Goal: Check status

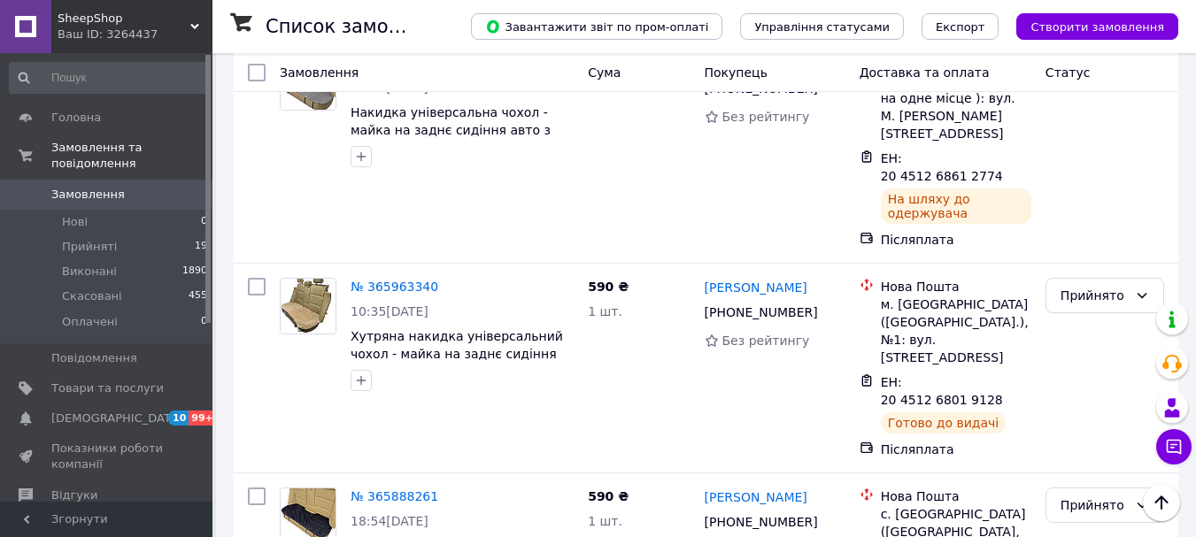
scroll to position [1416, 0]
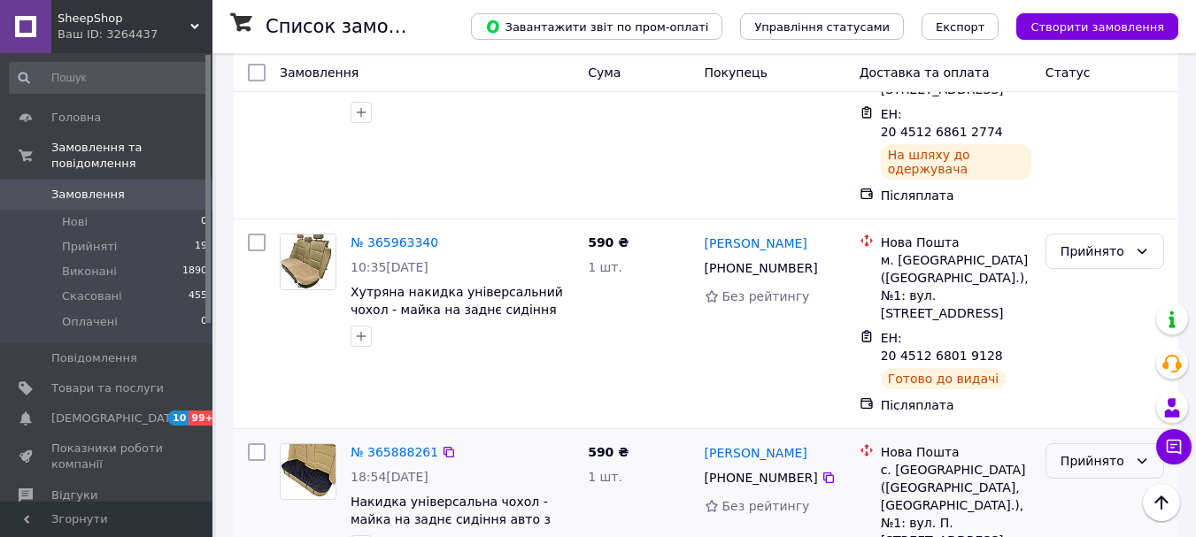
click at [1074, 451] on div "Прийнято" at bounding box center [1093, 460] width 67 height 19
click at [1079, 212] on li "Виконано" at bounding box center [1104, 220] width 117 height 32
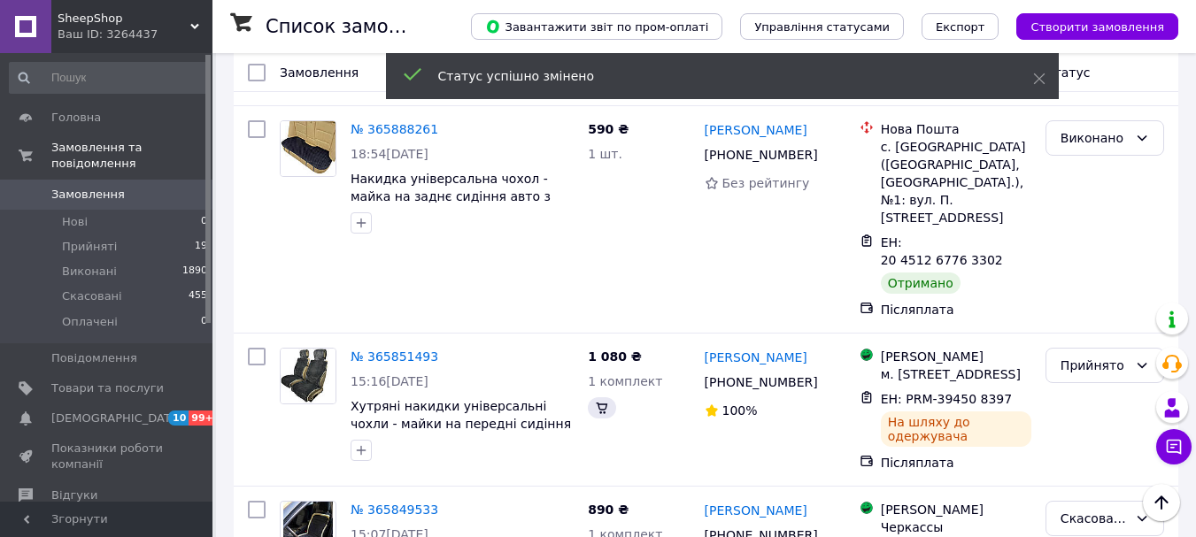
scroll to position [1770, 0]
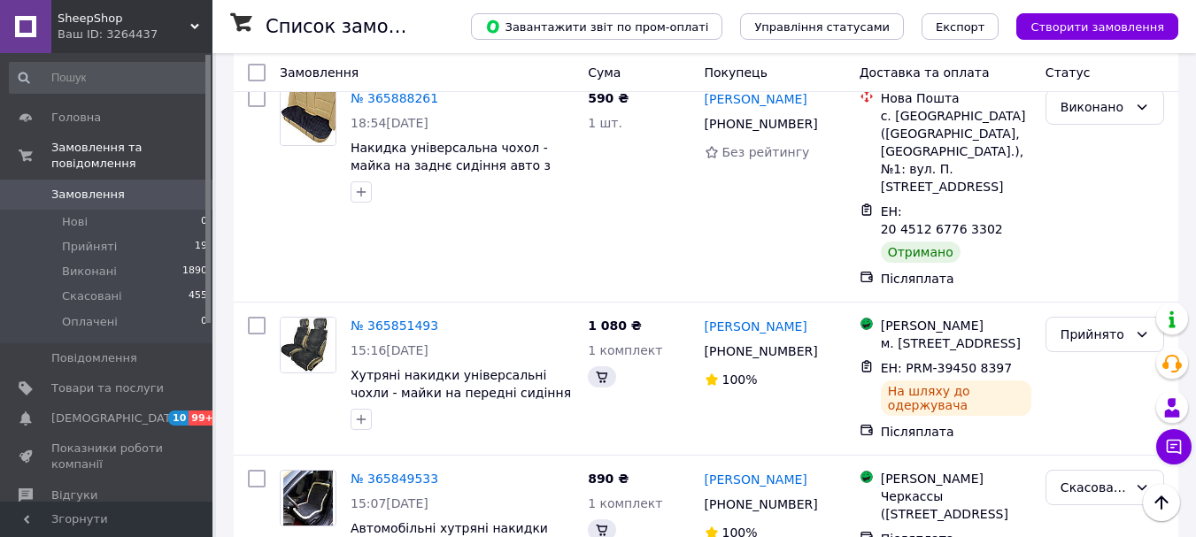
click at [1083, 373] on li "Виконано" at bounding box center [1104, 372] width 117 height 32
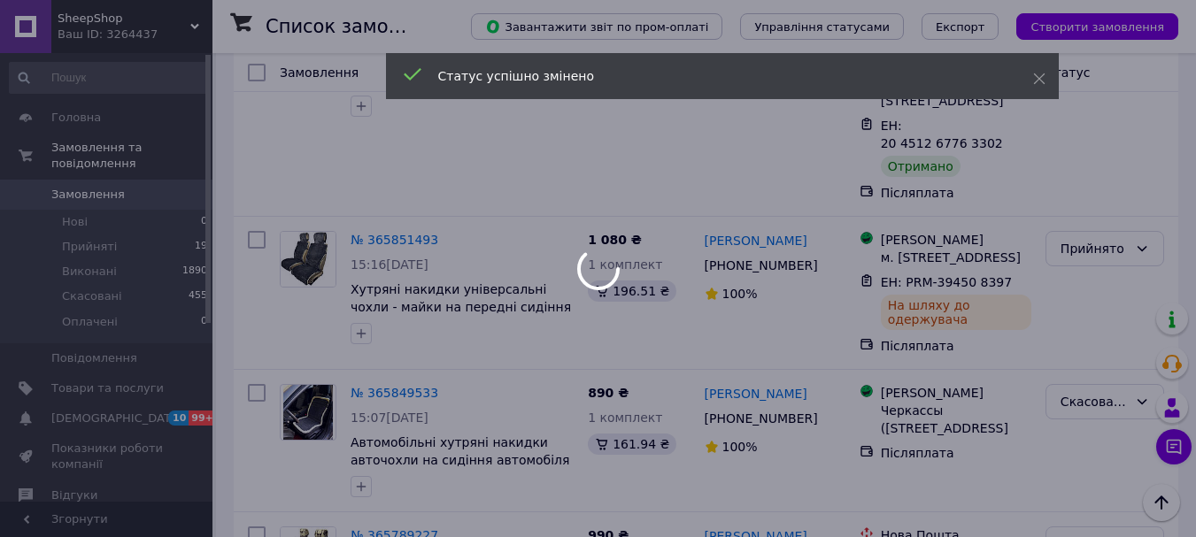
scroll to position [2124, 0]
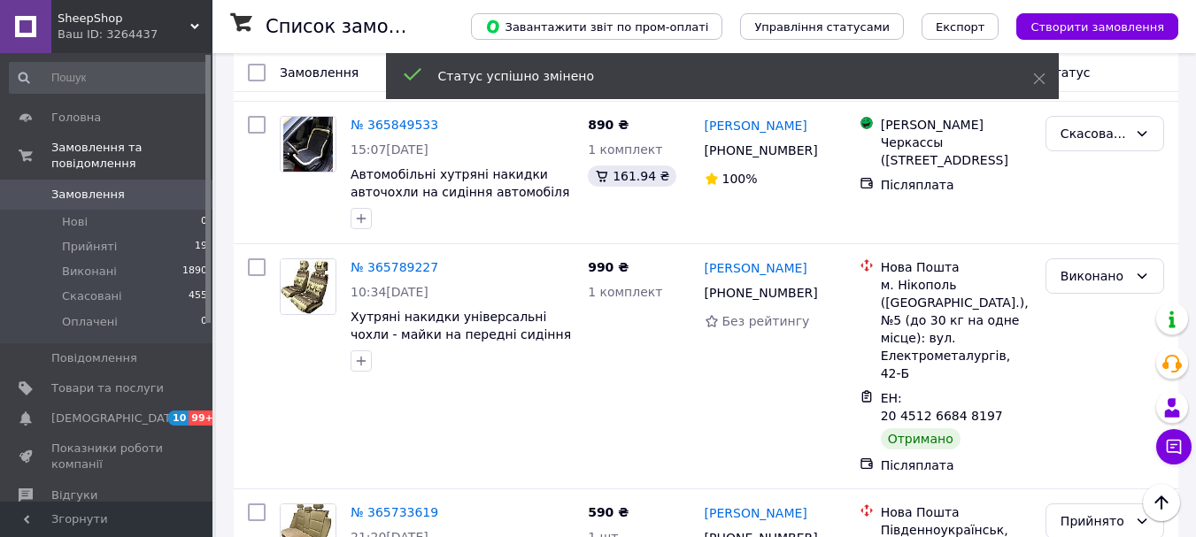
click at [1094, 512] on div "Прийнято" at bounding box center [1093, 521] width 67 height 19
click at [1090, 219] on li "Виконано" at bounding box center [1104, 228] width 117 height 32
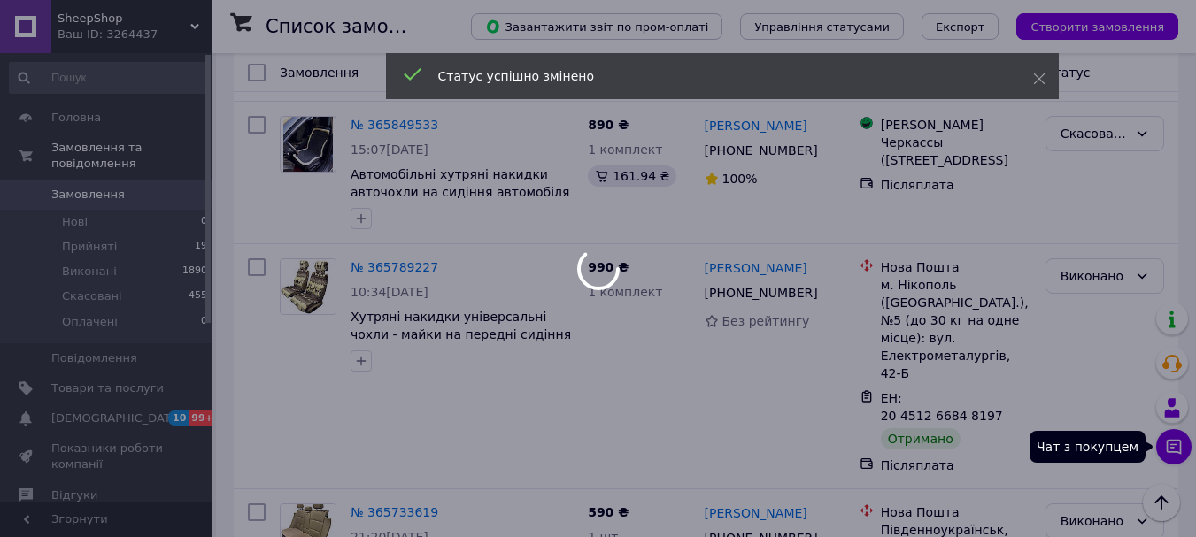
click at [1172, 443] on icon at bounding box center [1174, 447] width 18 height 18
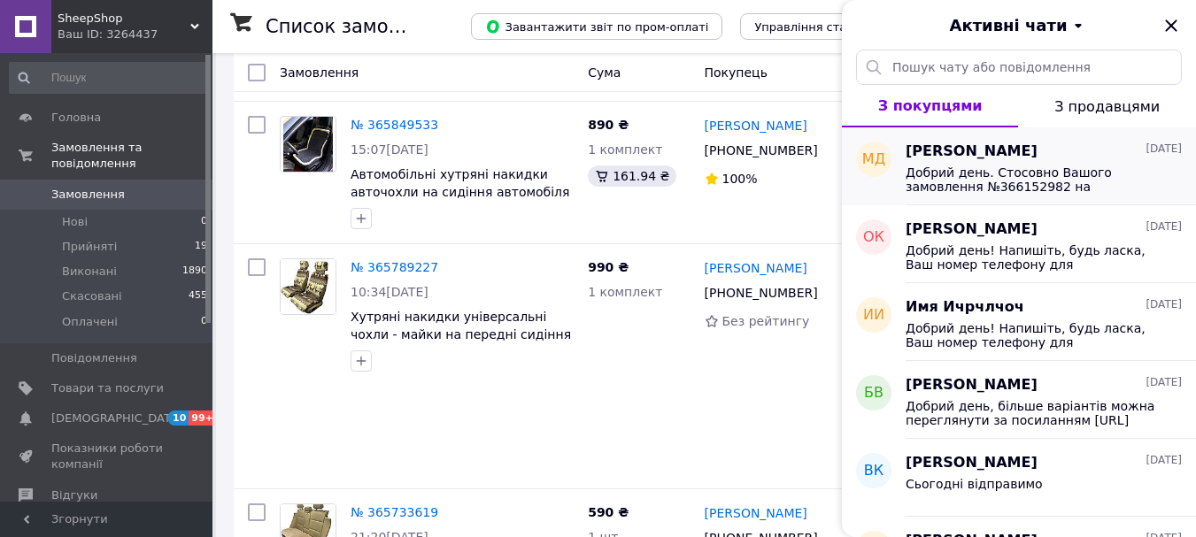
click at [1157, 163] on div "Добрий день. Стосовно Вашого замовлення №366152982 на Декоративні ПВХ 3D панелі…" at bounding box center [1043, 178] width 276 height 32
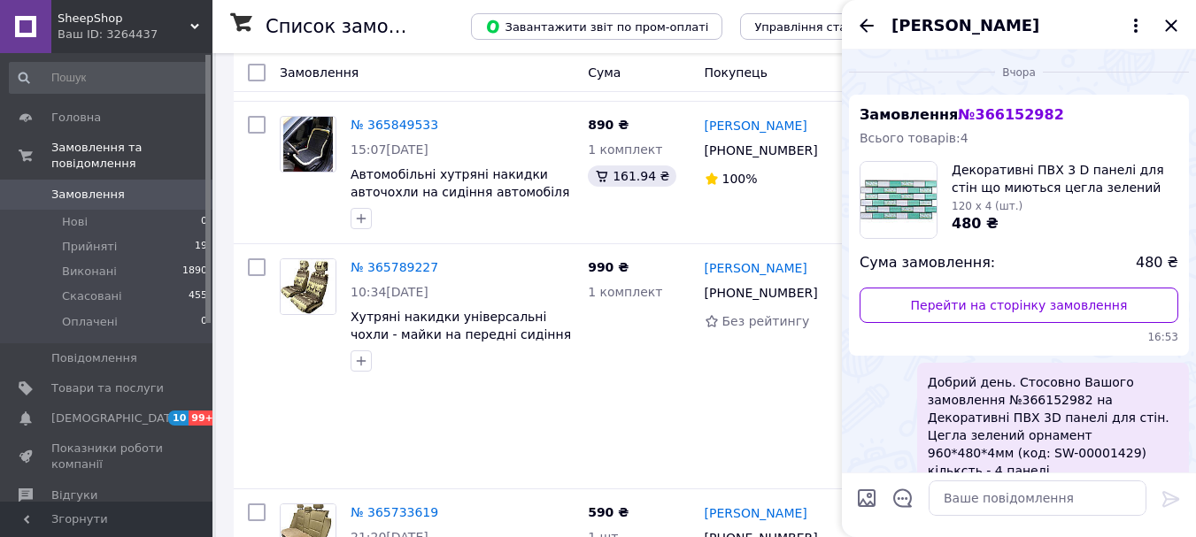
scroll to position [0, 0]
click at [1174, 28] on icon "Закрити" at bounding box center [1171, 25] width 12 height 12
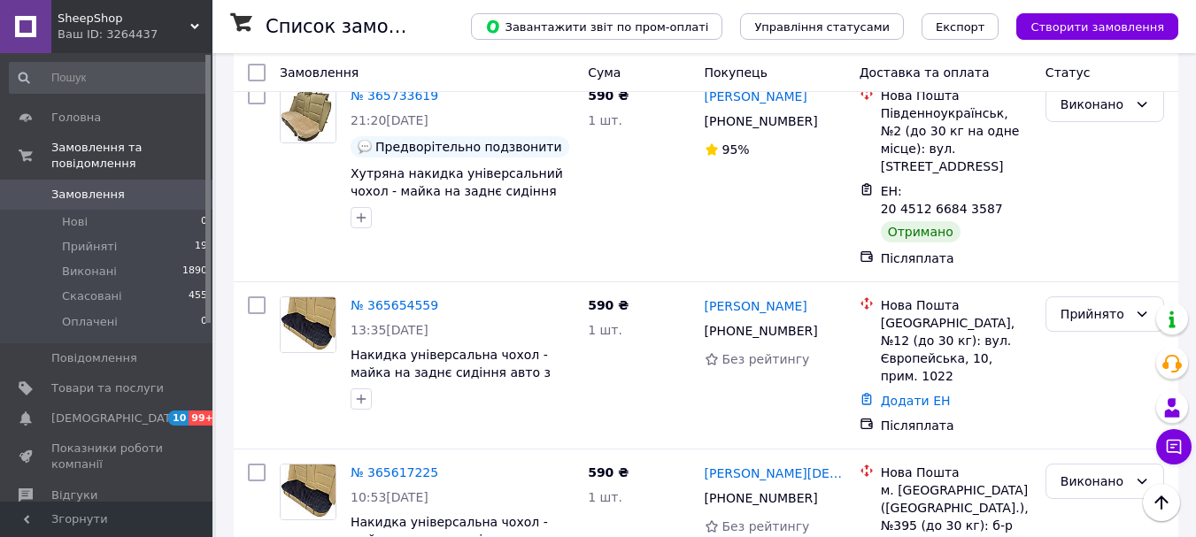
scroll to position [2567, 0]
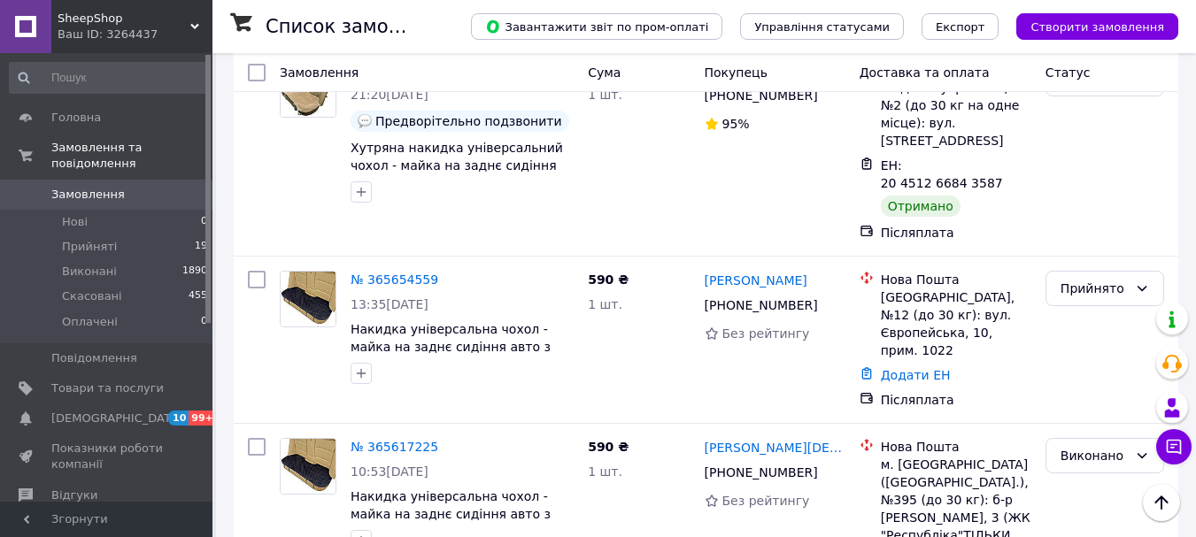
click at [1088, 304] on li "Виконано" at bounding box center [1104, 319] width 117 height 32
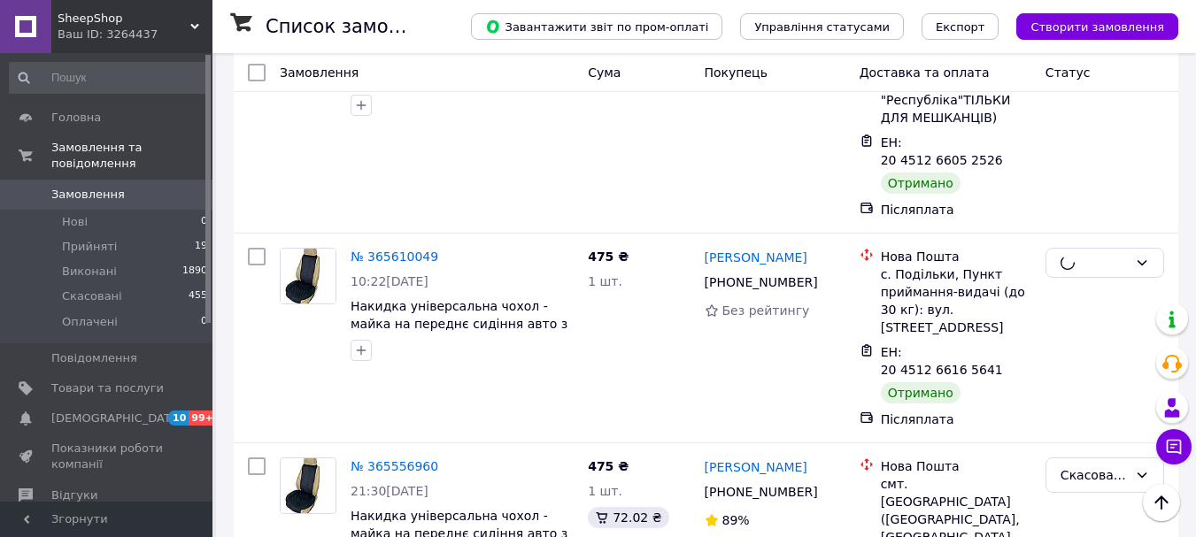
scroll to position [3009, 0]
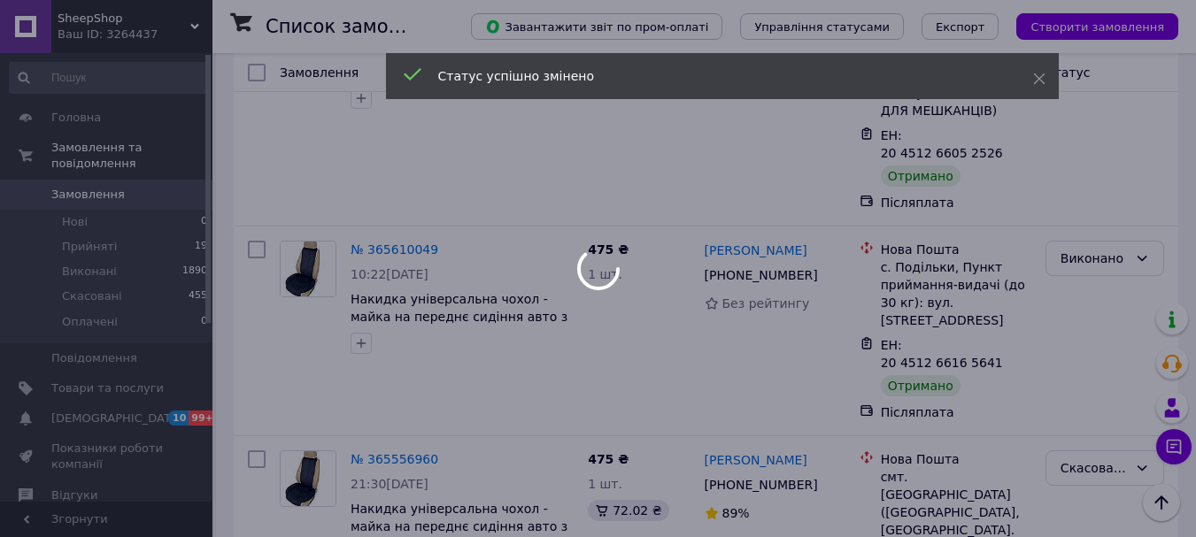
click at [1067, 173] on div at bounding box center [598, 268] width 1196 height 537
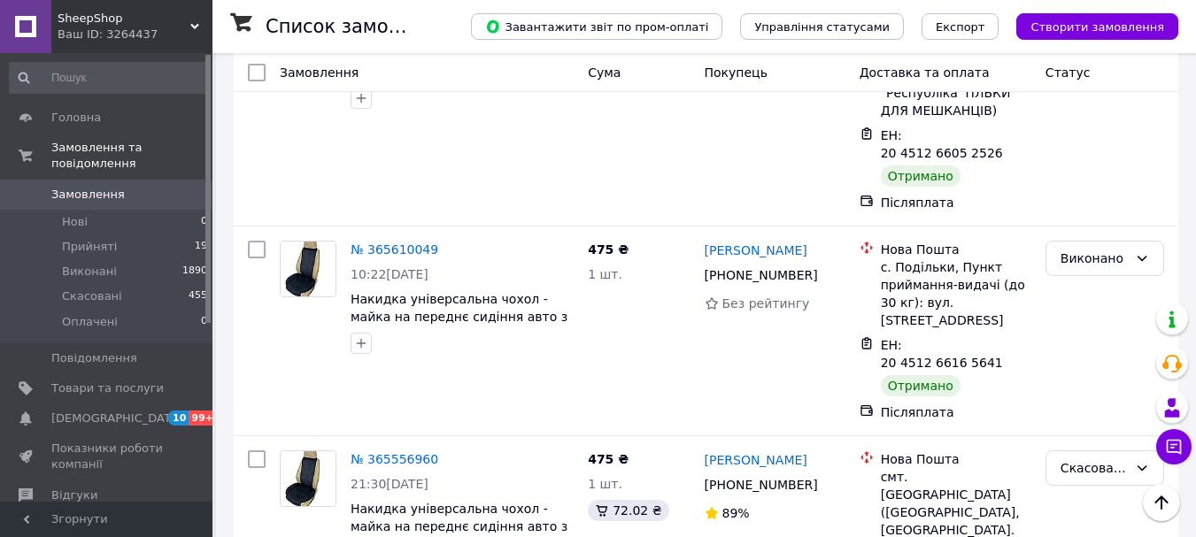
click at [1090, 205] on li "Виконано" at bounding box center [1104, 211] width 117 height 32
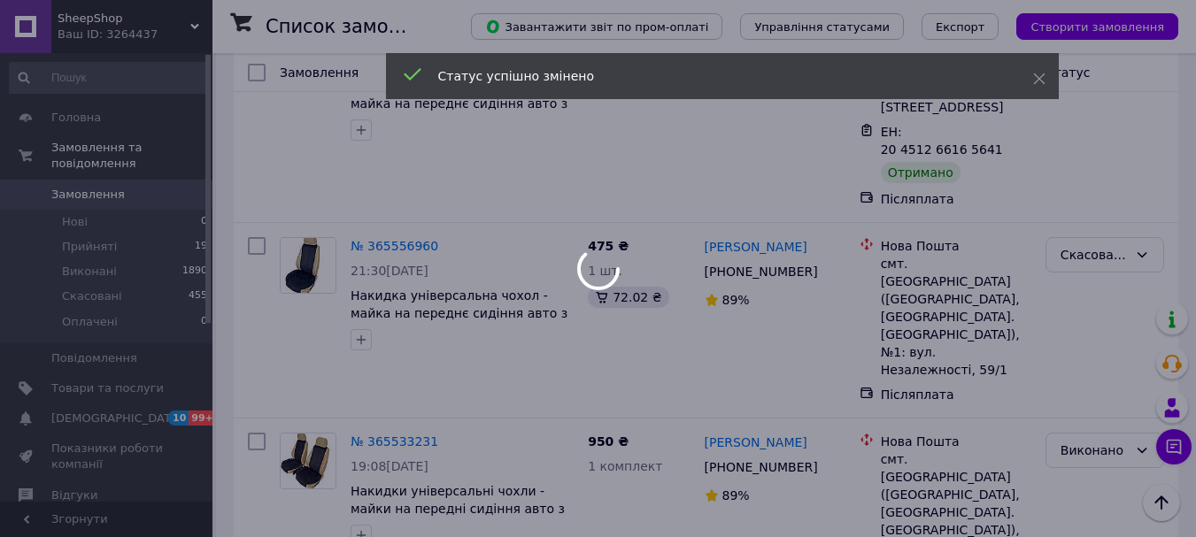
scroll to position [3243, 0]
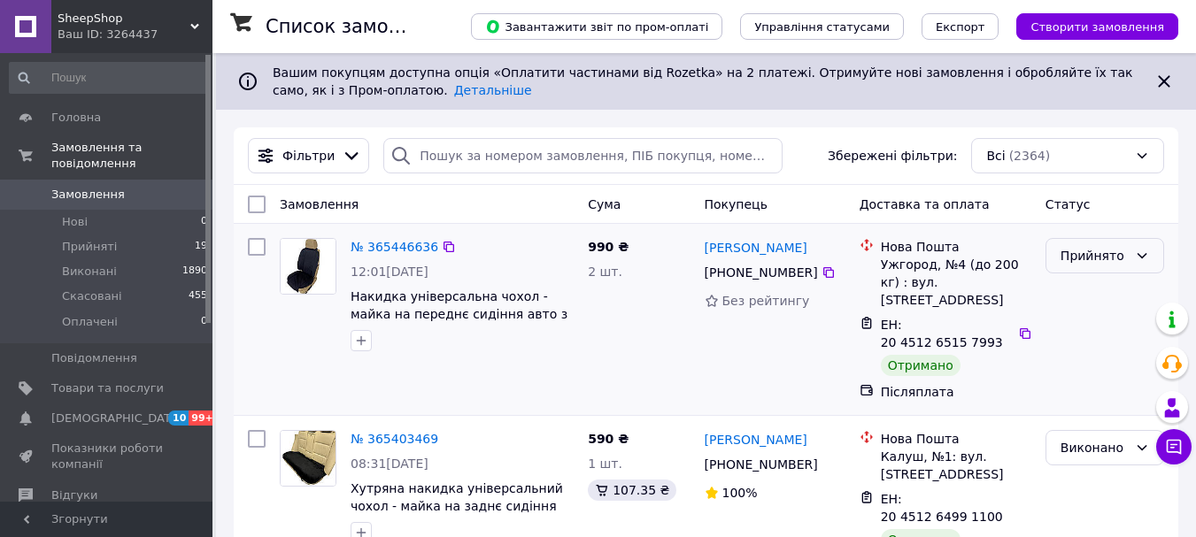
click at [1133, 250] on div "Прийнято" at bounding box center [1104, 255] width 119 height 35
click at [1112, 287] on li "Виконано" at bounding box center [1104, 295] width 117 height 32
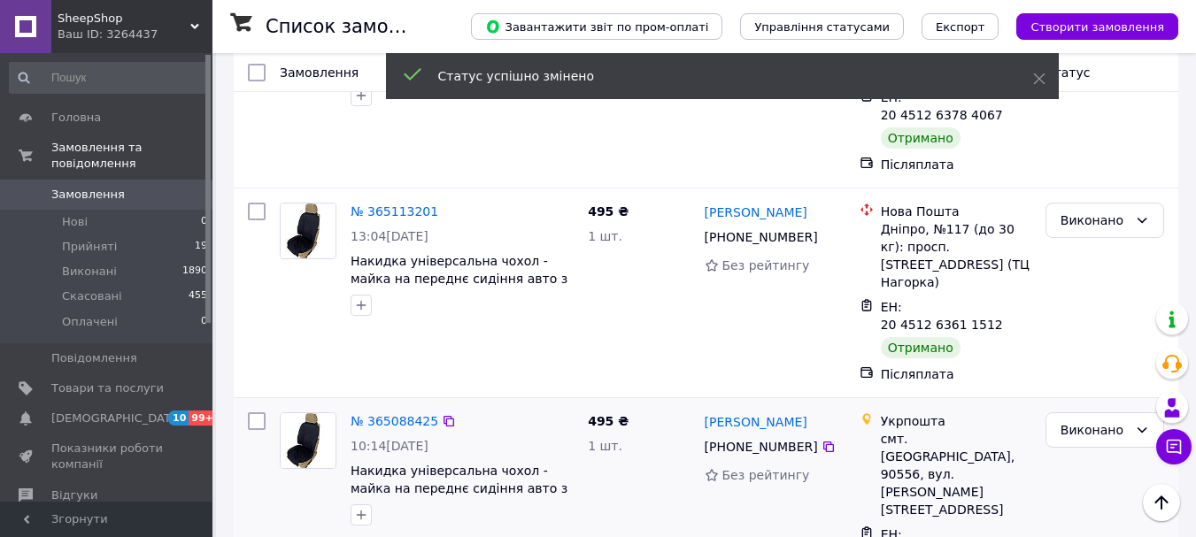
scroll to position [1328, 0]
